Goal: Information Seeking & Learning: Find specific fact

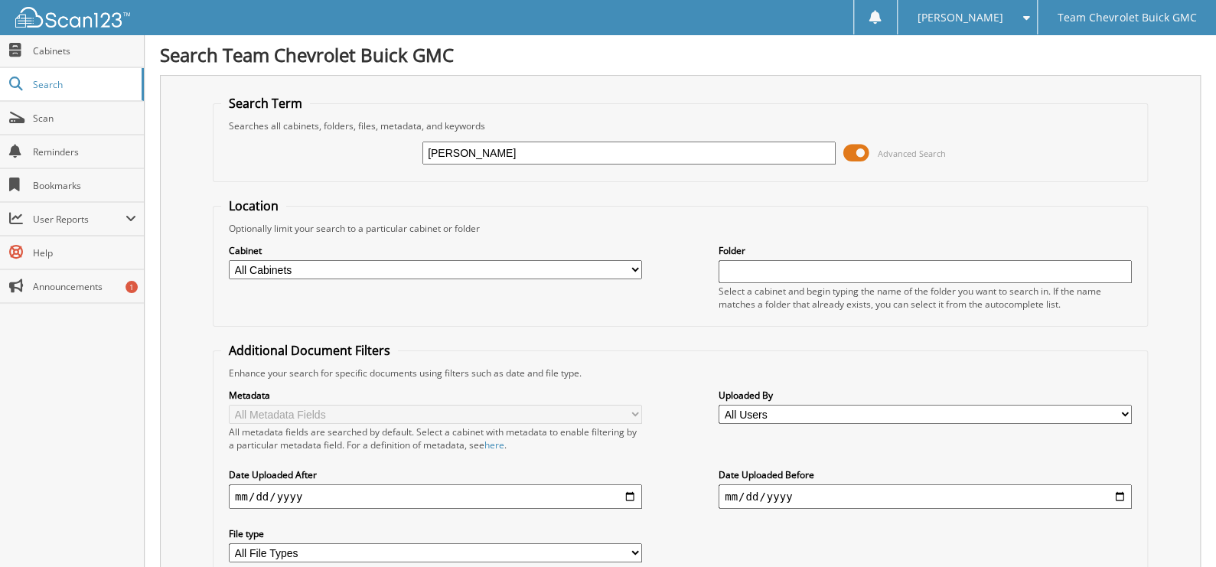
type input "[PERSON_NAME]"
click at [863, 162] on span at bounding box center [856, 153] width 26 height 23
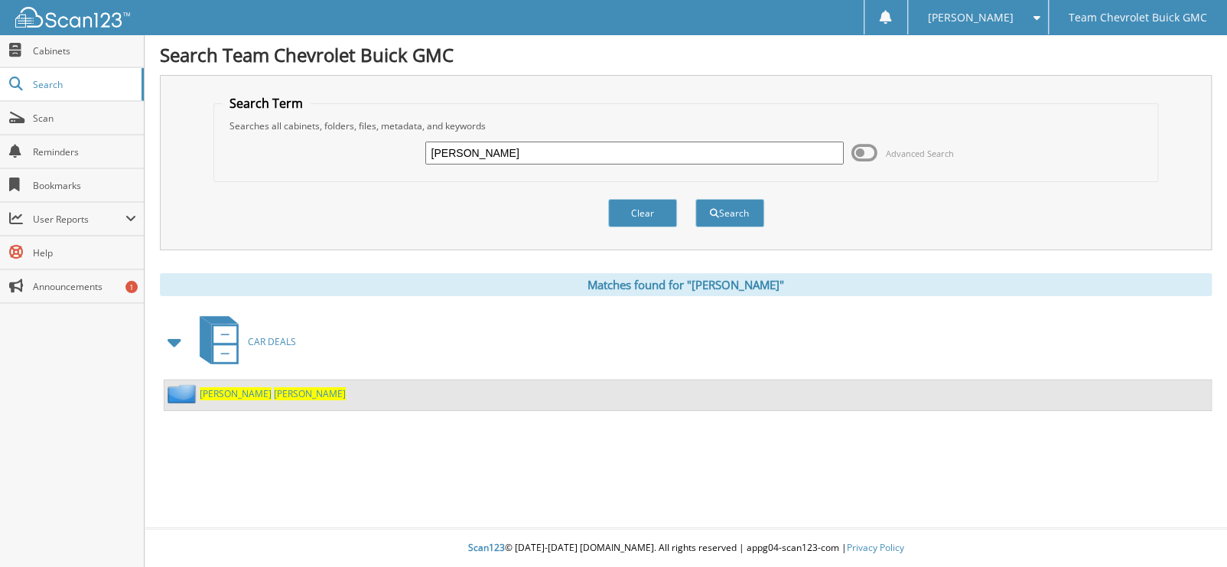
click at [248, 397] on div "[PERSON_NAME]" at bounding box center [255, 393] width 181 height 19
click at [274, 387] on span "OLIVAREZ" at bounding box center [310, 393] width 72 height 13
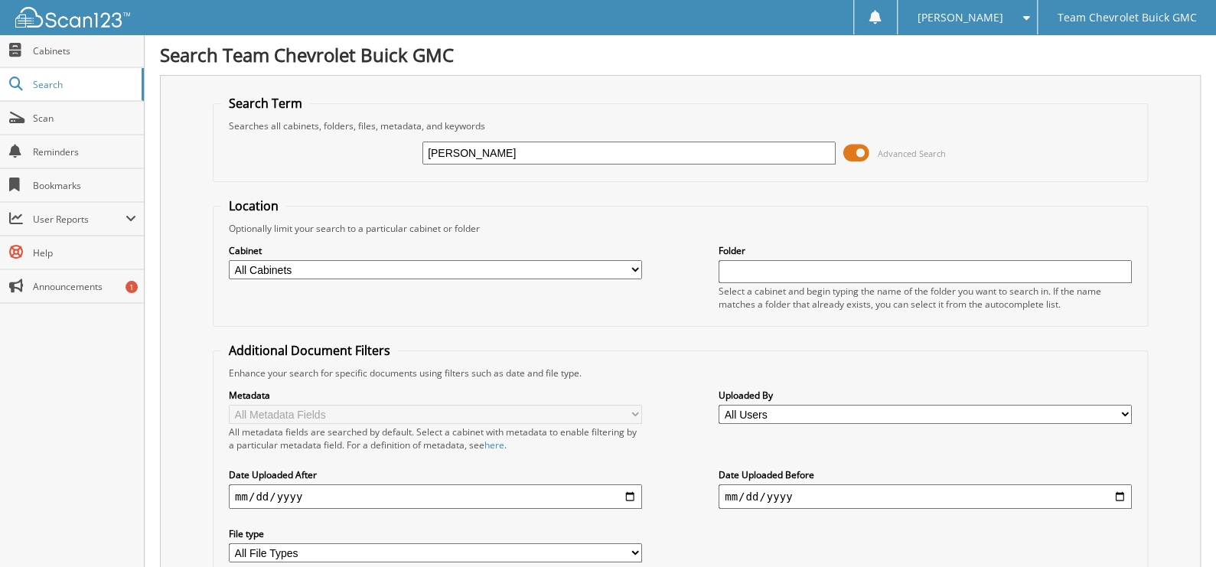
type input "[PERSON_NAME]"
click at [865, 150] on span at bounding box center [856, 153] width 26 height 23
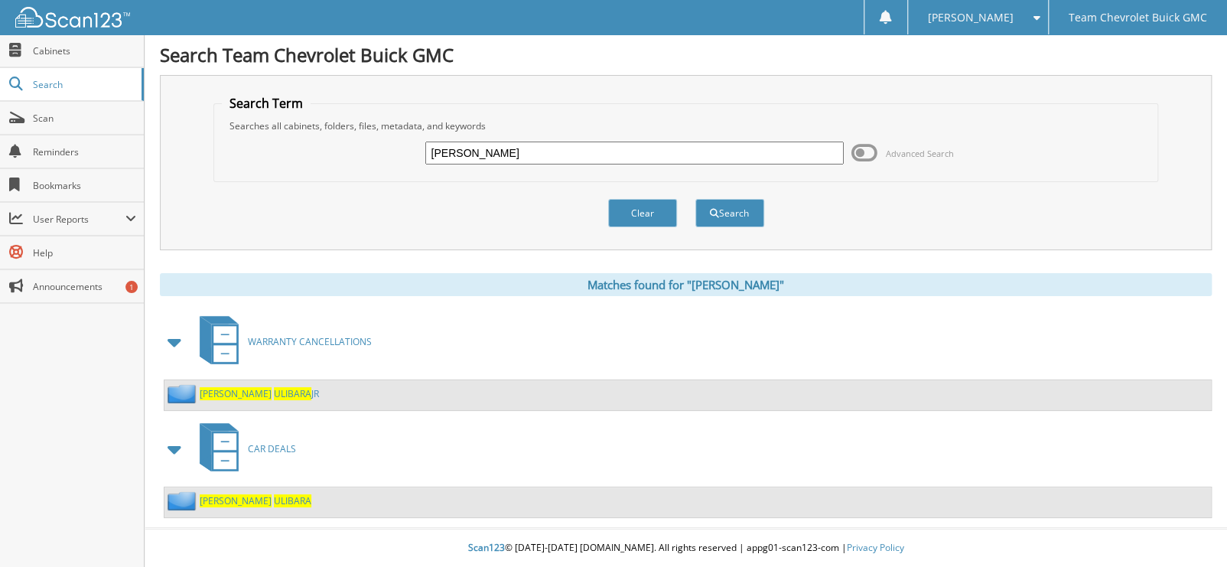
click at [274, 494] on span "ULIBARA" at bounding box center [292, 500] width 37 height 13
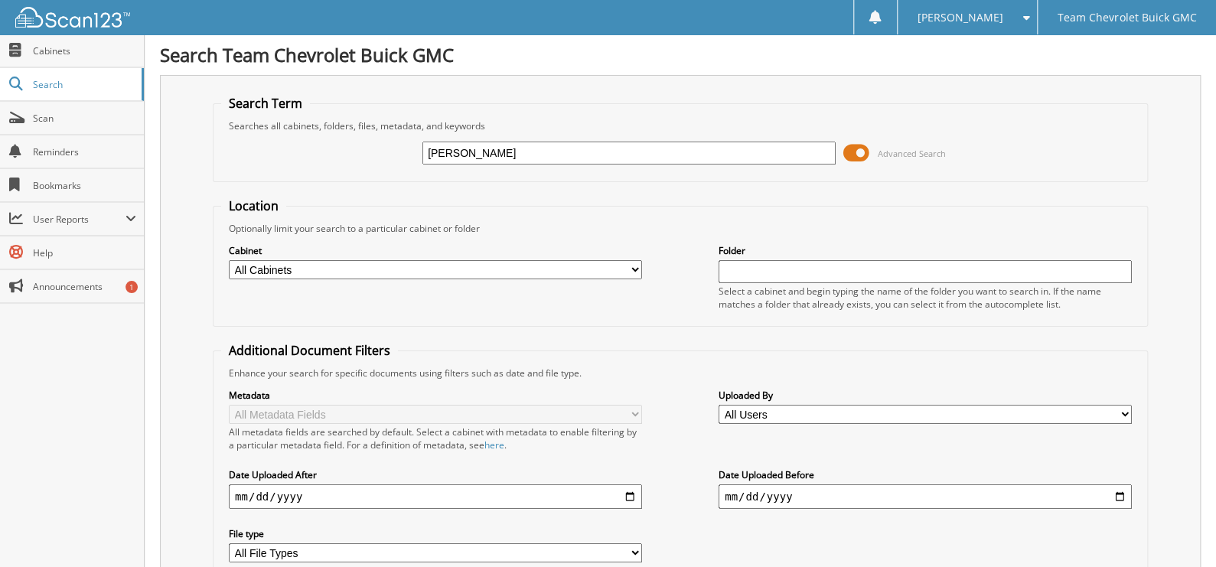
click at [862, 143] on span at bounding box center [856, 153] width 26 height 23
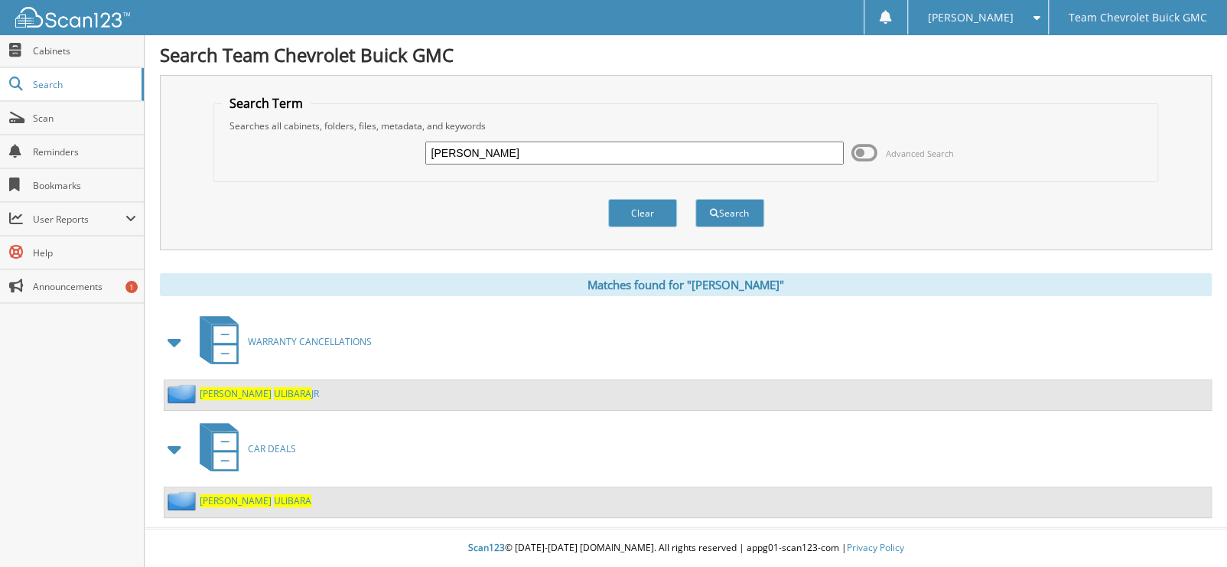
click at [274, 393] on span "ULIBARA" at bounding box center [292, 393] width 37 height 13
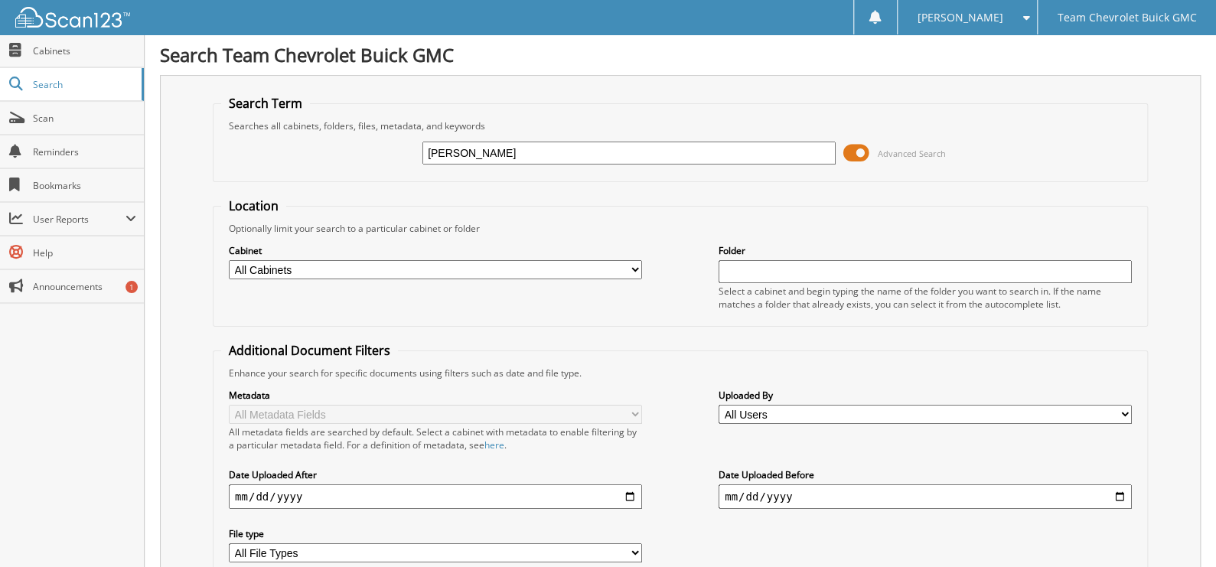
type input "[PERSON_NAME]"
click at [856, 153] on span at bounding box center [856, 153] width 26 height 23
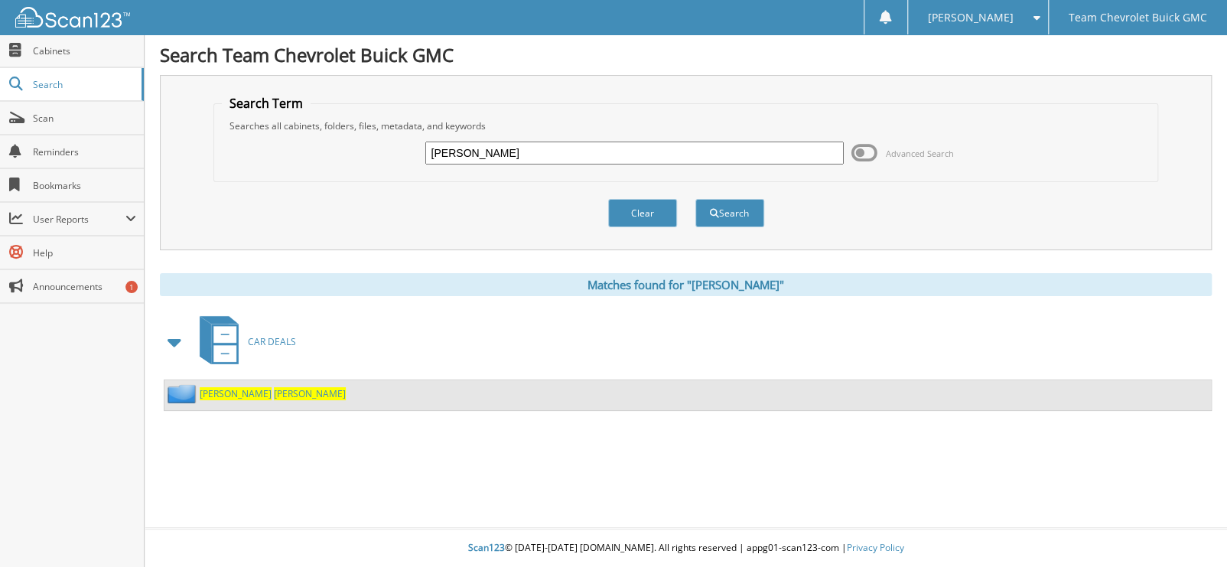
click at [212, 396] on div "[PERSON_NAME]" at bounding box center [255, 393] width 181 height 19
click at [274, 393] on span "[PERSON_NAME]" at bounding box center [310, 393] width 72 height 13
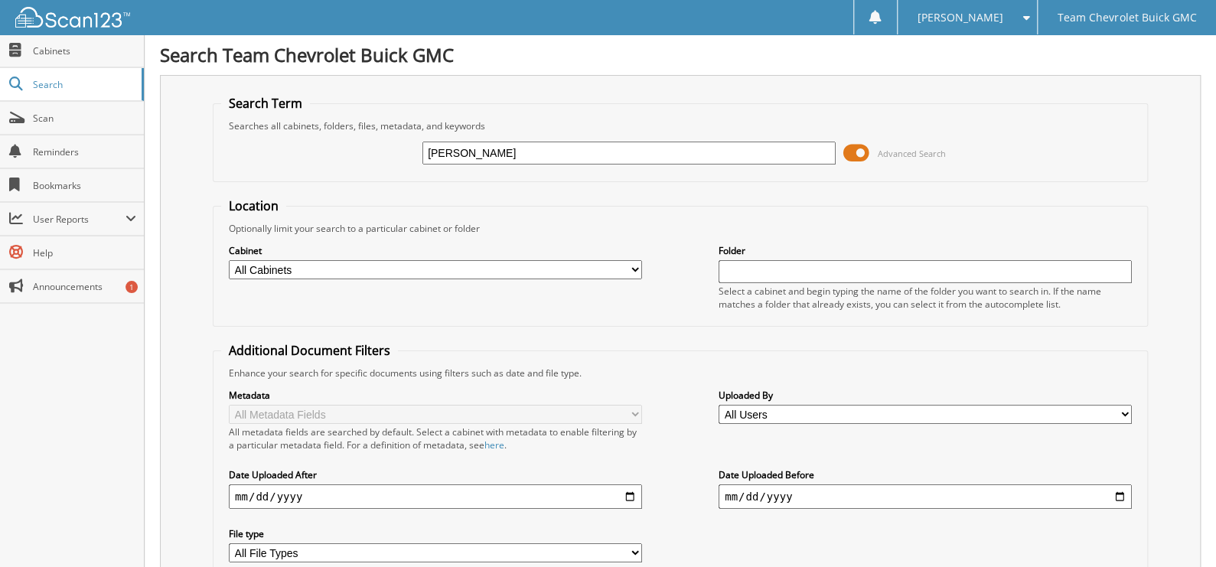
type input "[PERSON_NAME]"
click at [855, 157] on span at bounding box center [856, 153] width 26 height 23
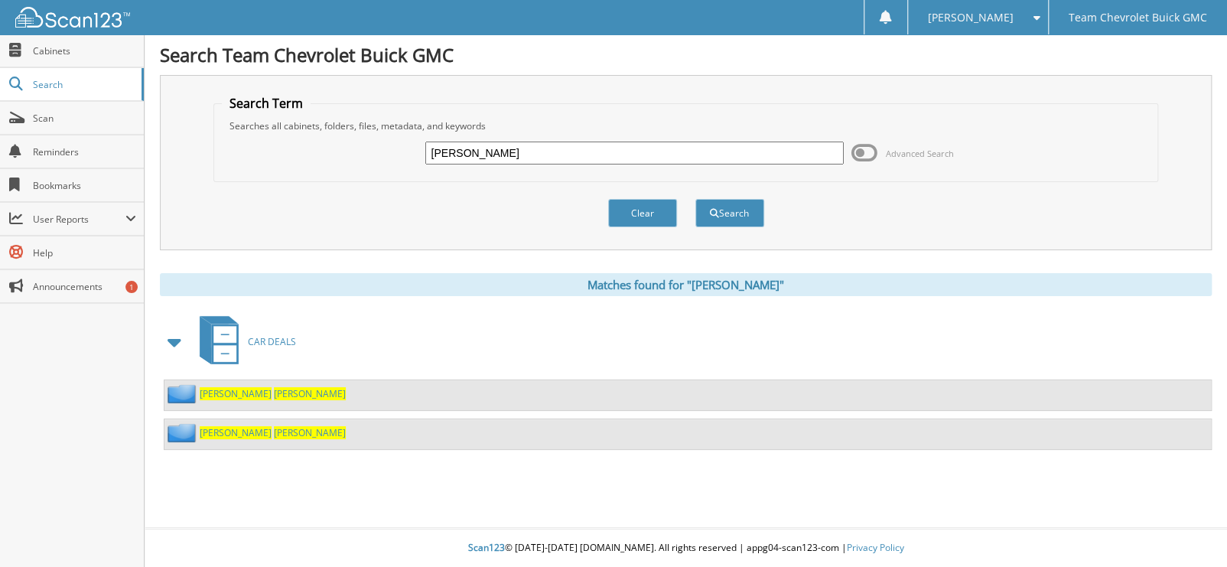
click at [274, 387] on span "[PERSON_NAME]" at bounding box center [310, 393] width 72 height 13
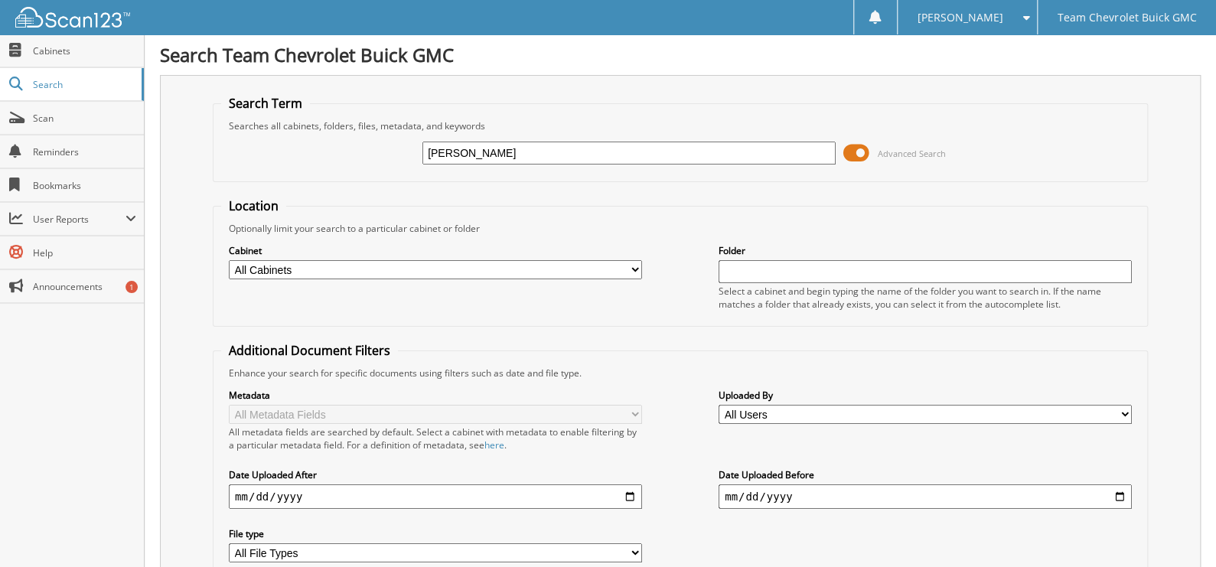
type input "[PERSON_NAME]"
click at [856, 153] on span at bounding box center [856, 153] width 26 height 23
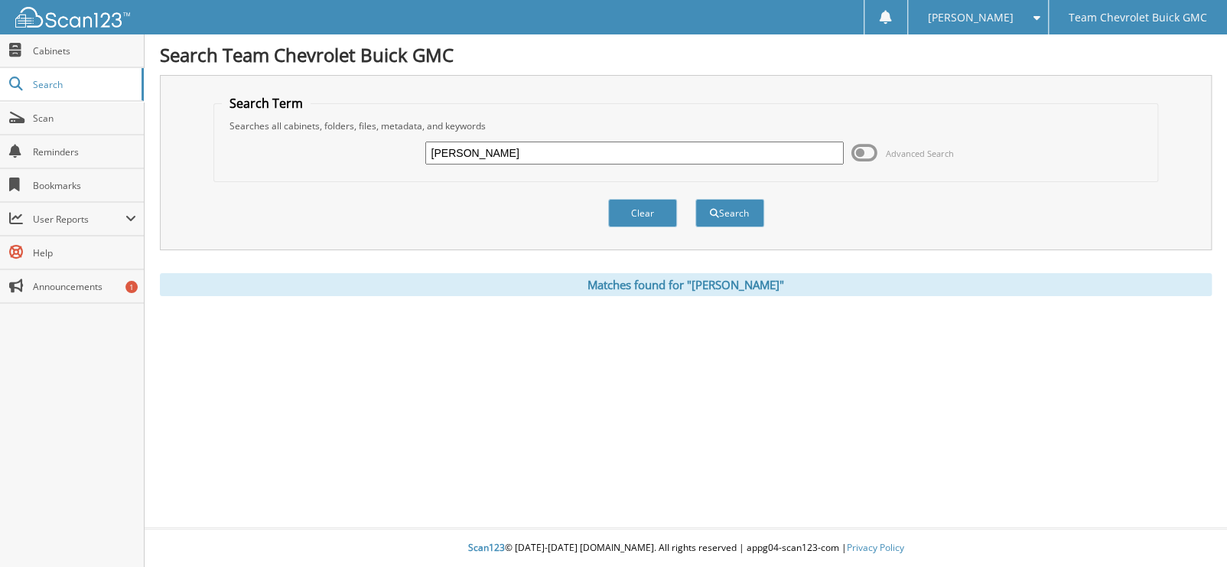
drag, startPoint x: 455, startPoint y: 147, endPoint x: 402, endPoint y: 147, distance: 52.8
click at [402, 147] on div "[PERSON_NAME] Advanced Search" at bounding box center [686, 152] width 929 height 41
drag, startPoint x: 537, startPoint y: 155, endPoint x: 316, endPoint y: 153, distance: 221.1
click at [317, 153] on div "delgado Advanced Search" at bounding box center [686, 152] width 929 height 41
type input "bartolo sanchez"
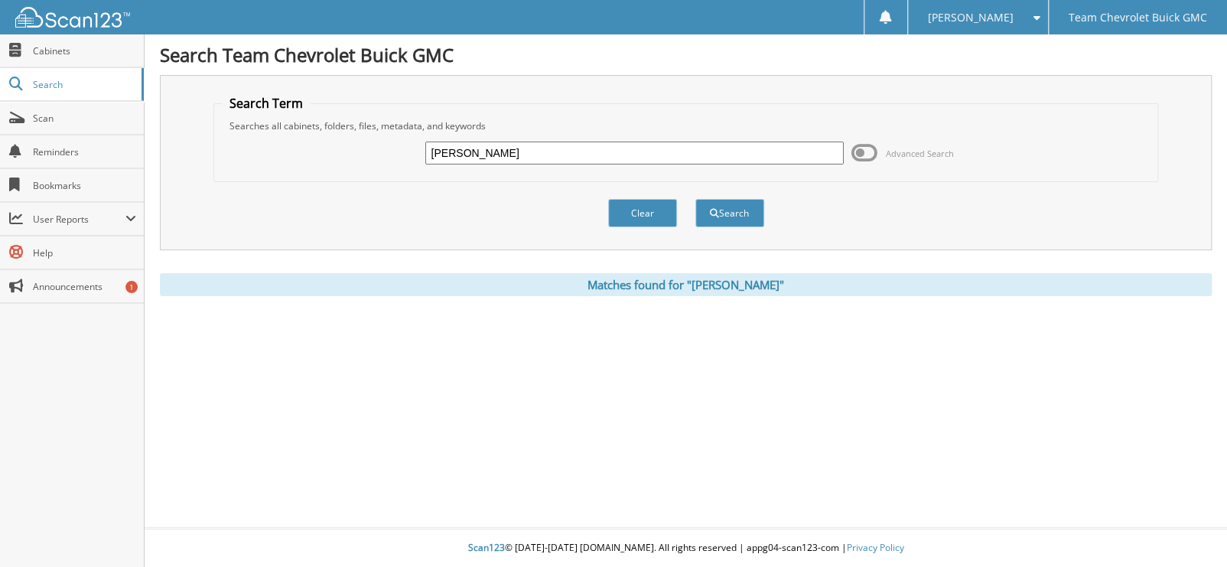
click at [696, 199] on button "Search" at bounding box center [730, 213] width 69 height 28
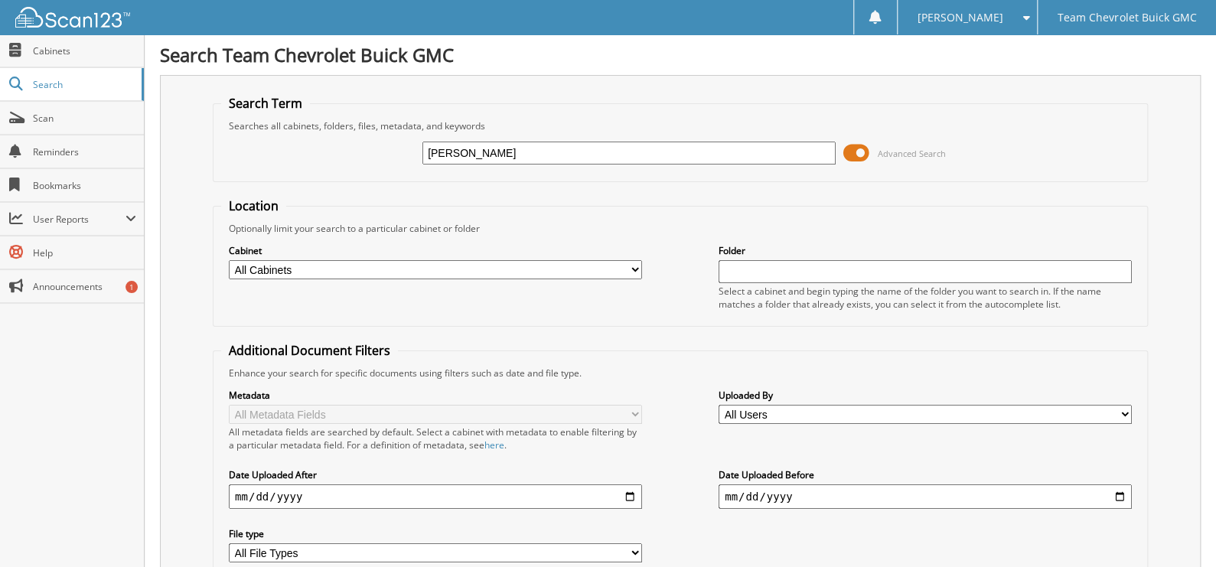
click at [843, 146] on span at bounding box center [856, 153] width 26 height 23
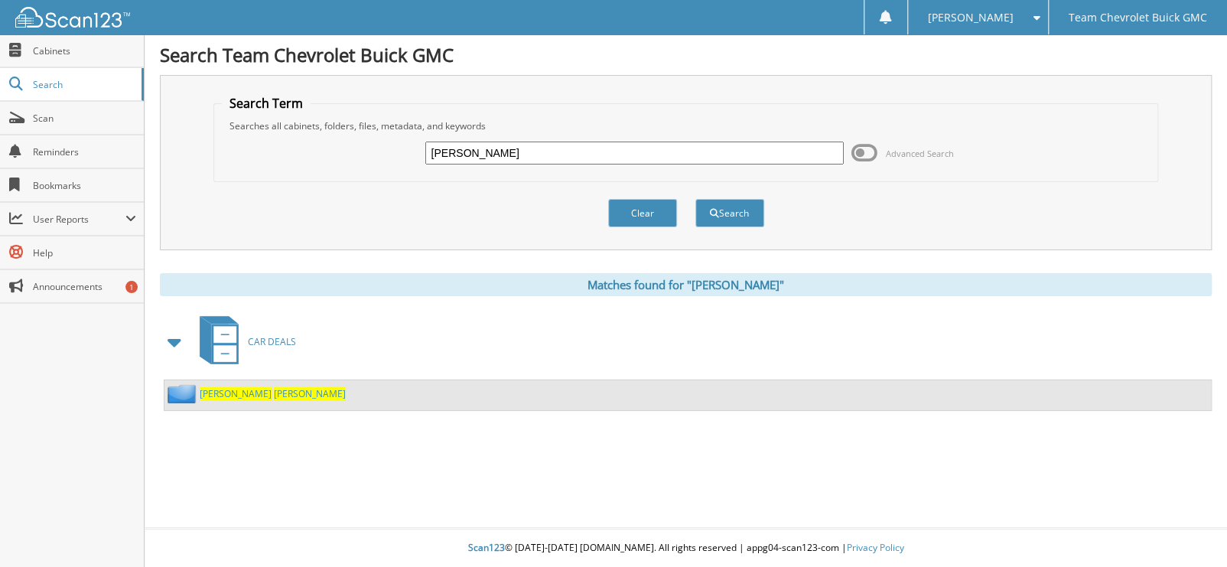
click at [205, 387] on span "[PERSON_NAME]" at bounding box center [236, 393] width 72 height 13
